Goal: Transaction & Acquisition: Purchase product/service

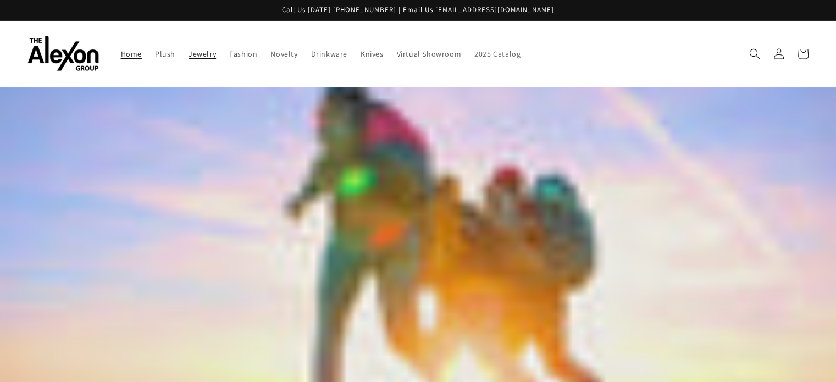
click at [188, 52] on span "Jewelry" at bounding box center [201, 54] width 27 height 10
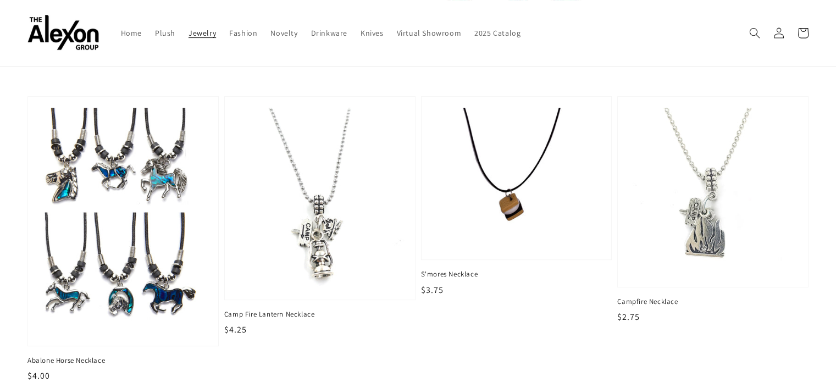
scroll to position [330, 0]
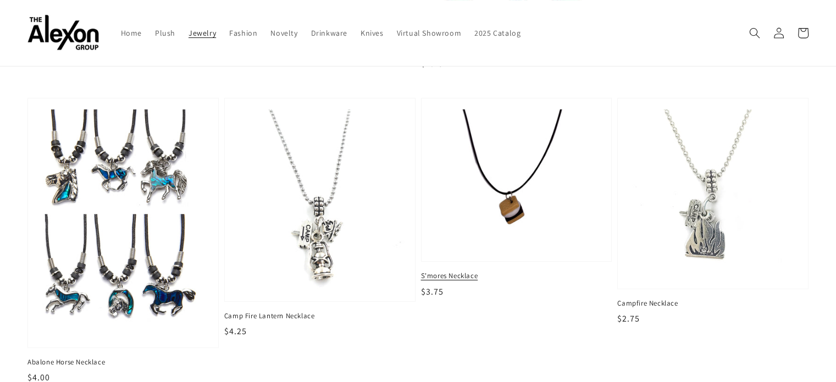
click at [513, 199] on img at bounding box center [516, 180] width 173 height 146
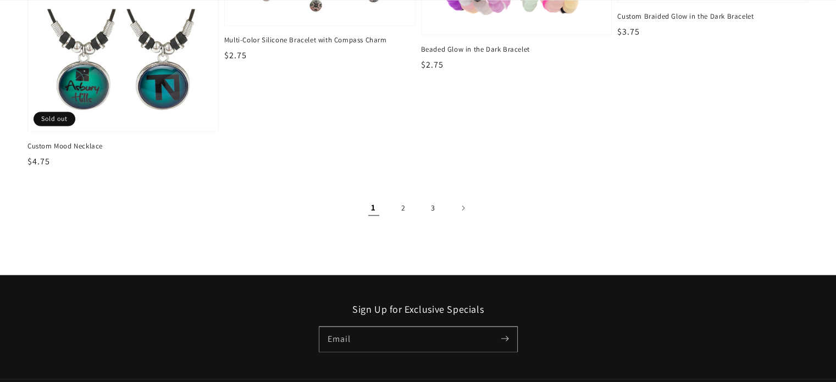
scroll to position [1866, 0]
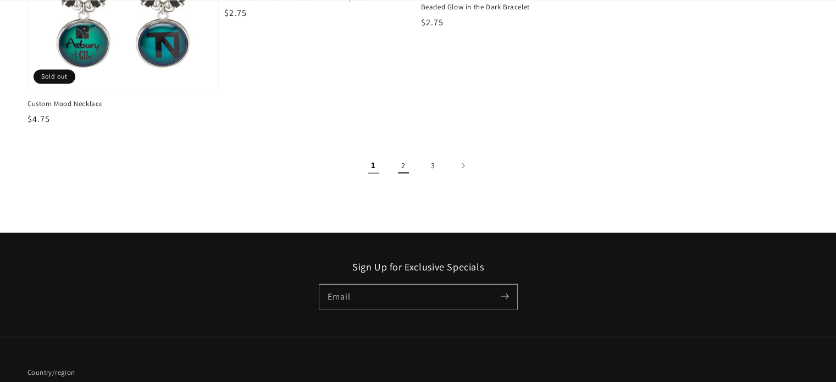
click at [405, 153] on link "2" at bounding box center [403, 165] width 24 height 24
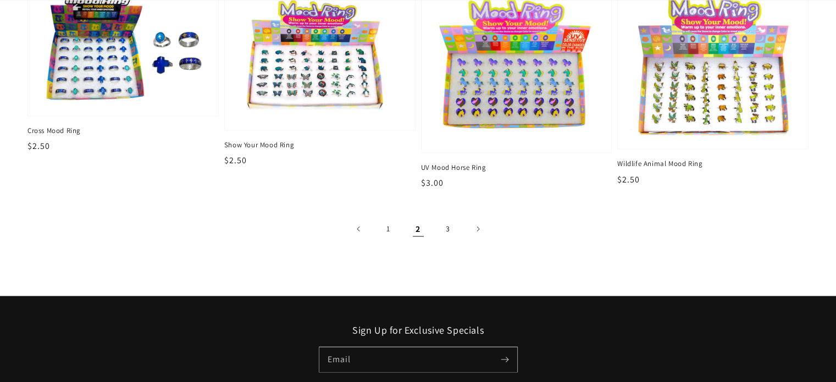
scroll to position [1978, 0]
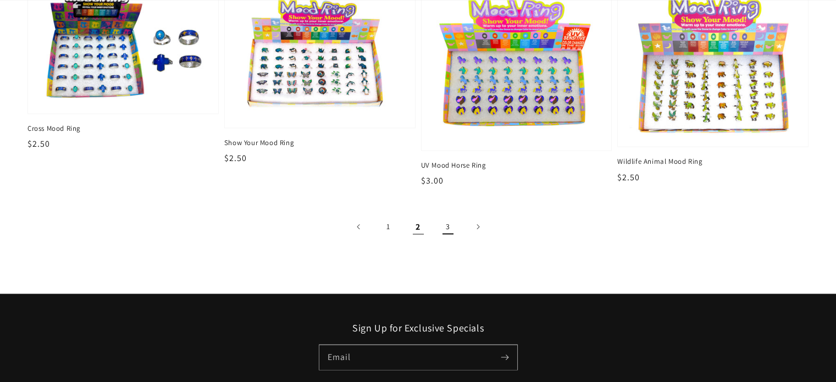
click at [454, 217] on link "3" at bounding box center [448, 226] width 24 height 24
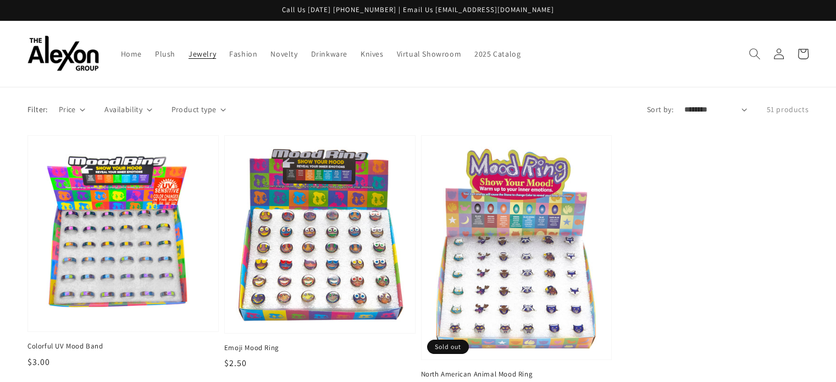
click at [752, 48] on icon "Search" at bounding box center [754, 54] width 12 height 12
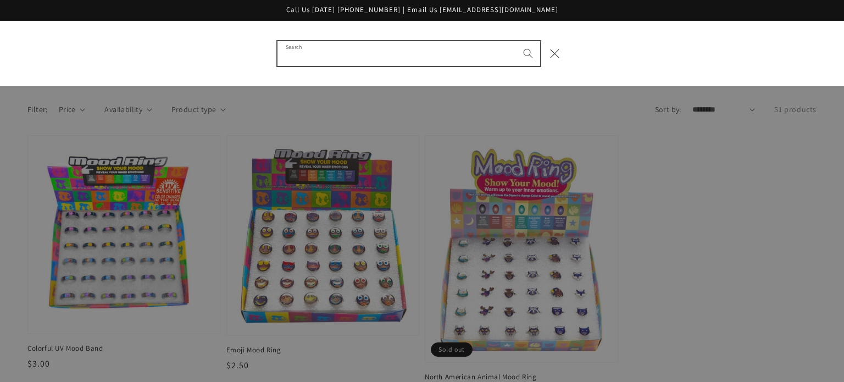
click at [371, 54] on input "Search" at bounding box center [409, 53] width 263 height 25
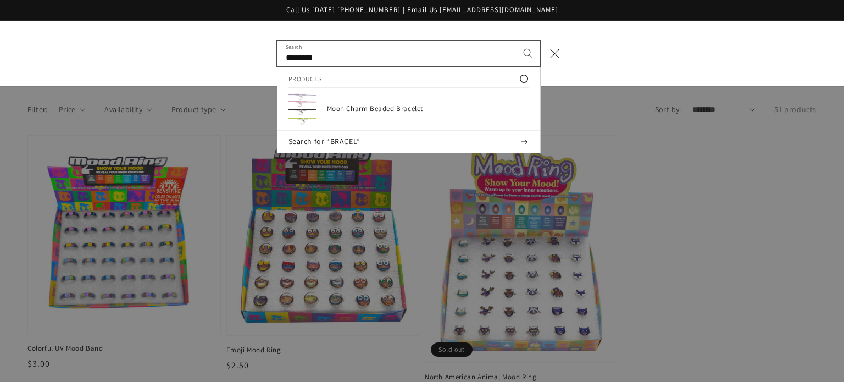
type input "********"
click at [516, 41] on button "Search" at bounding box center [528, 53] width 24 height 24
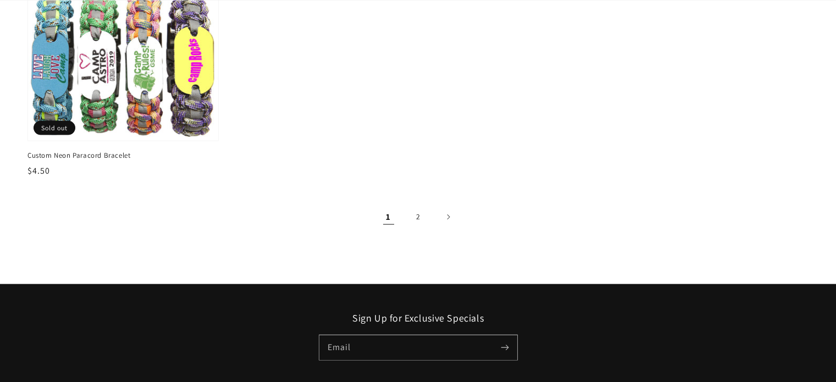
scroll to position [2418, 0]
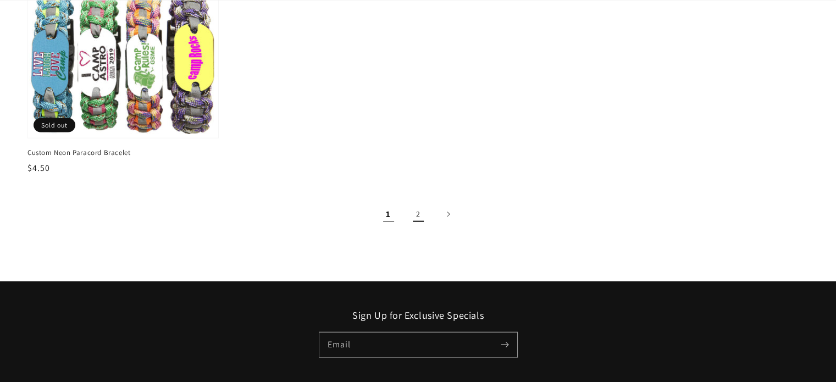
click at [417, 202] on link "2" at bounding box center [418, 214] width 24 height 24
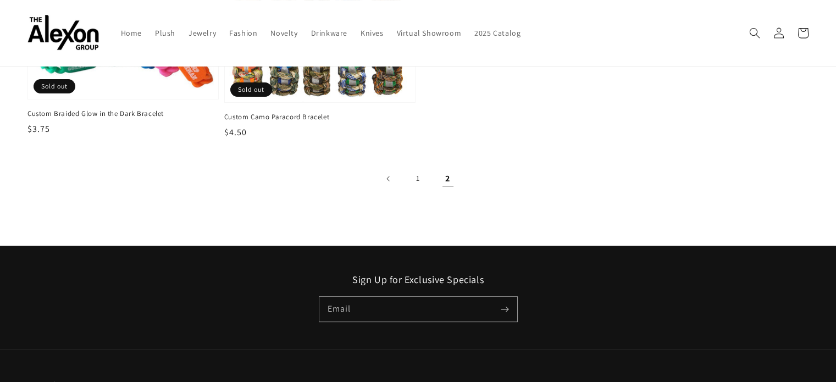
scroll to position [220, 0]
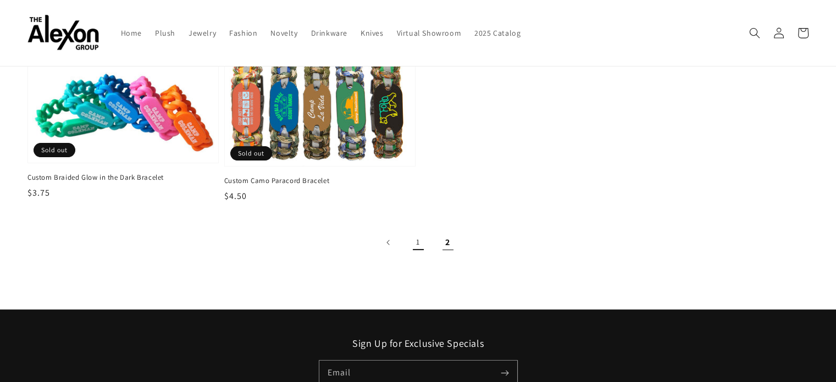
click at [417, 230] on link "1" at bounding box center [418, 242] width 24 height 24
